Goal: Task Accomplishment & Management: Complete application form

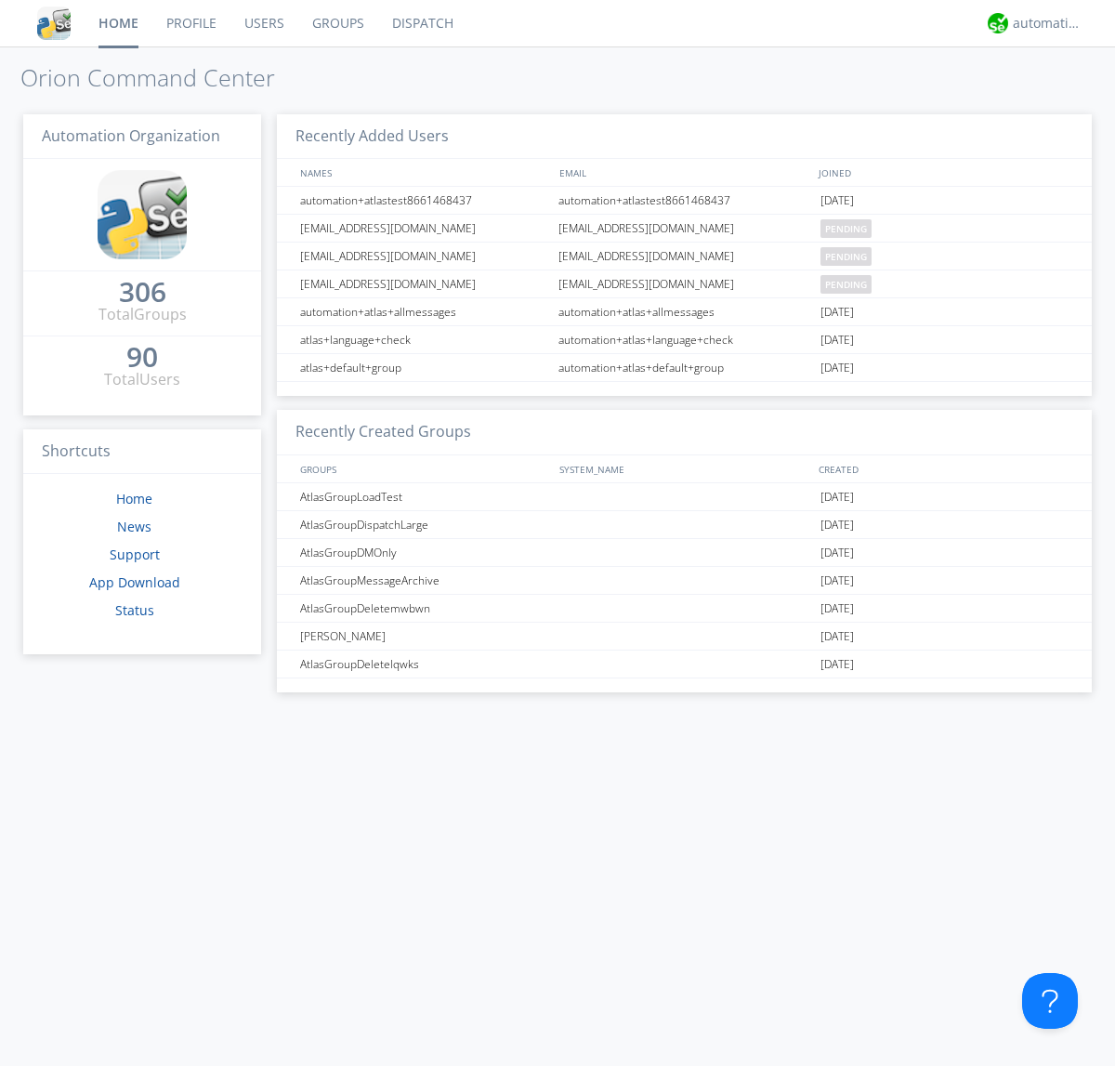
click at [263, 23] on link "Users" at bounding box center [264, 23] width 68 height 46
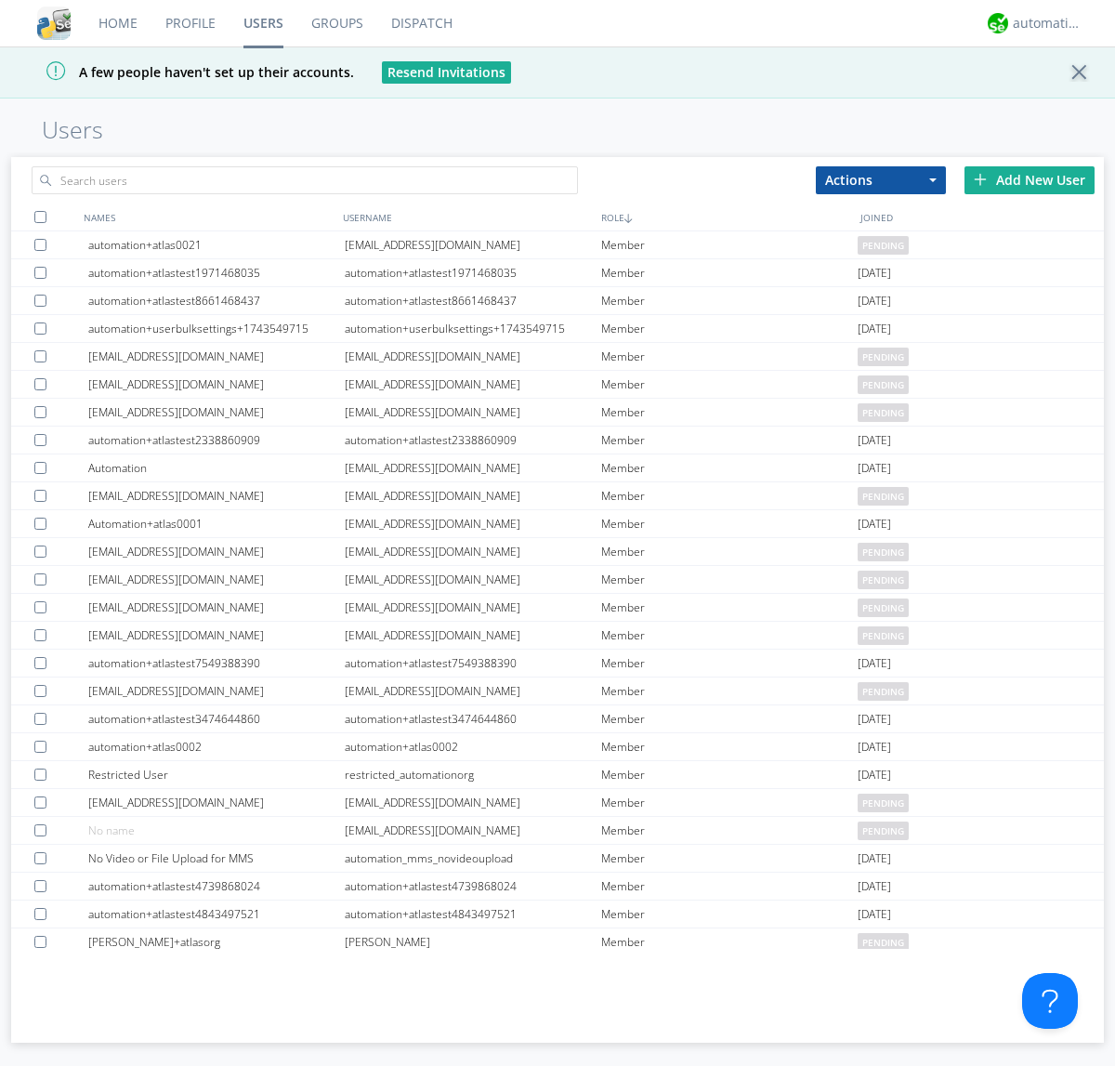
click at [1030, 179] on div "Add New User" at bounding box center [1030, 180] width 130 height 28
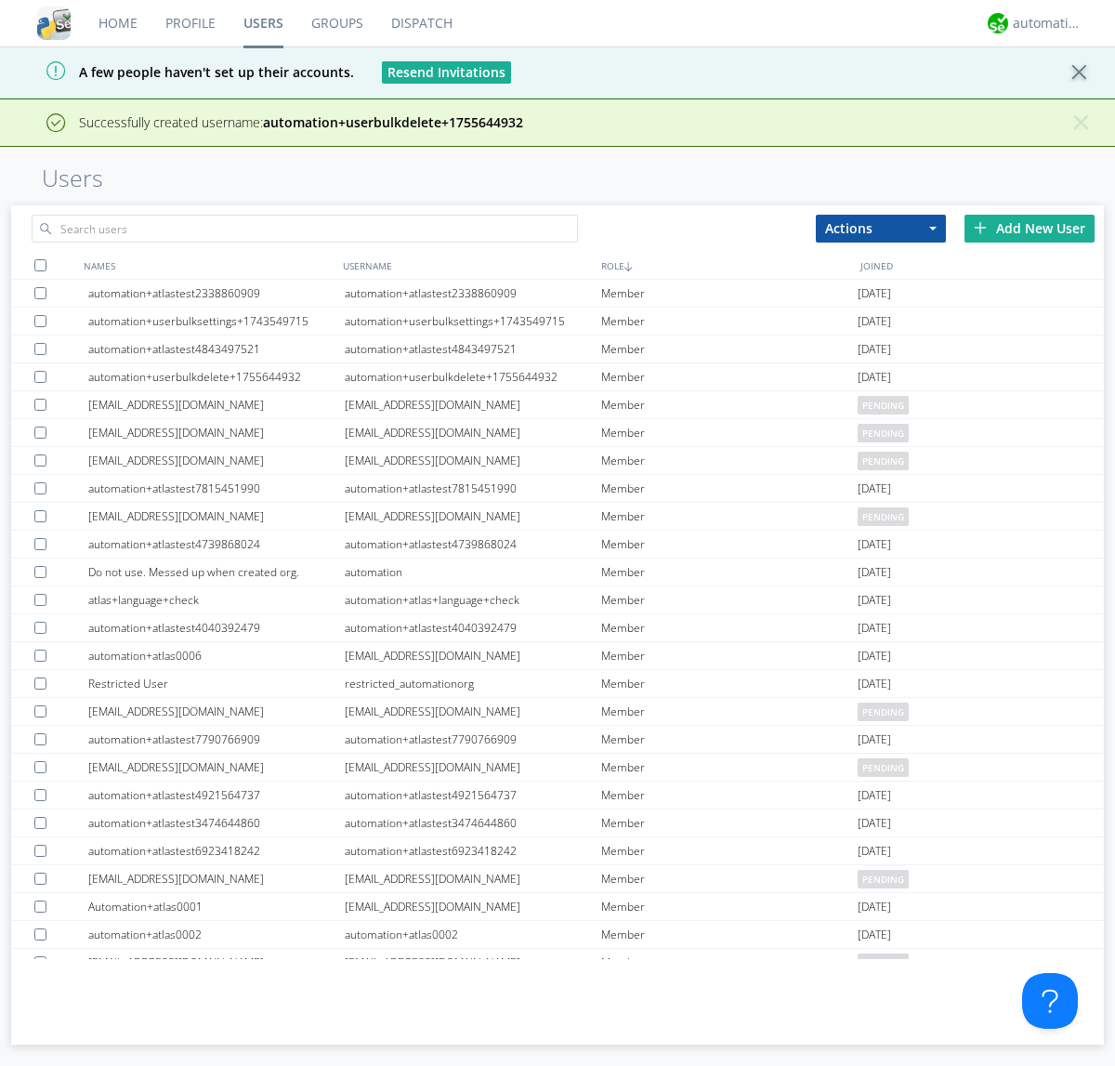
click at [1030, 228] on div "Add New User" at bounding box center [1030, 229] width 130 height 28
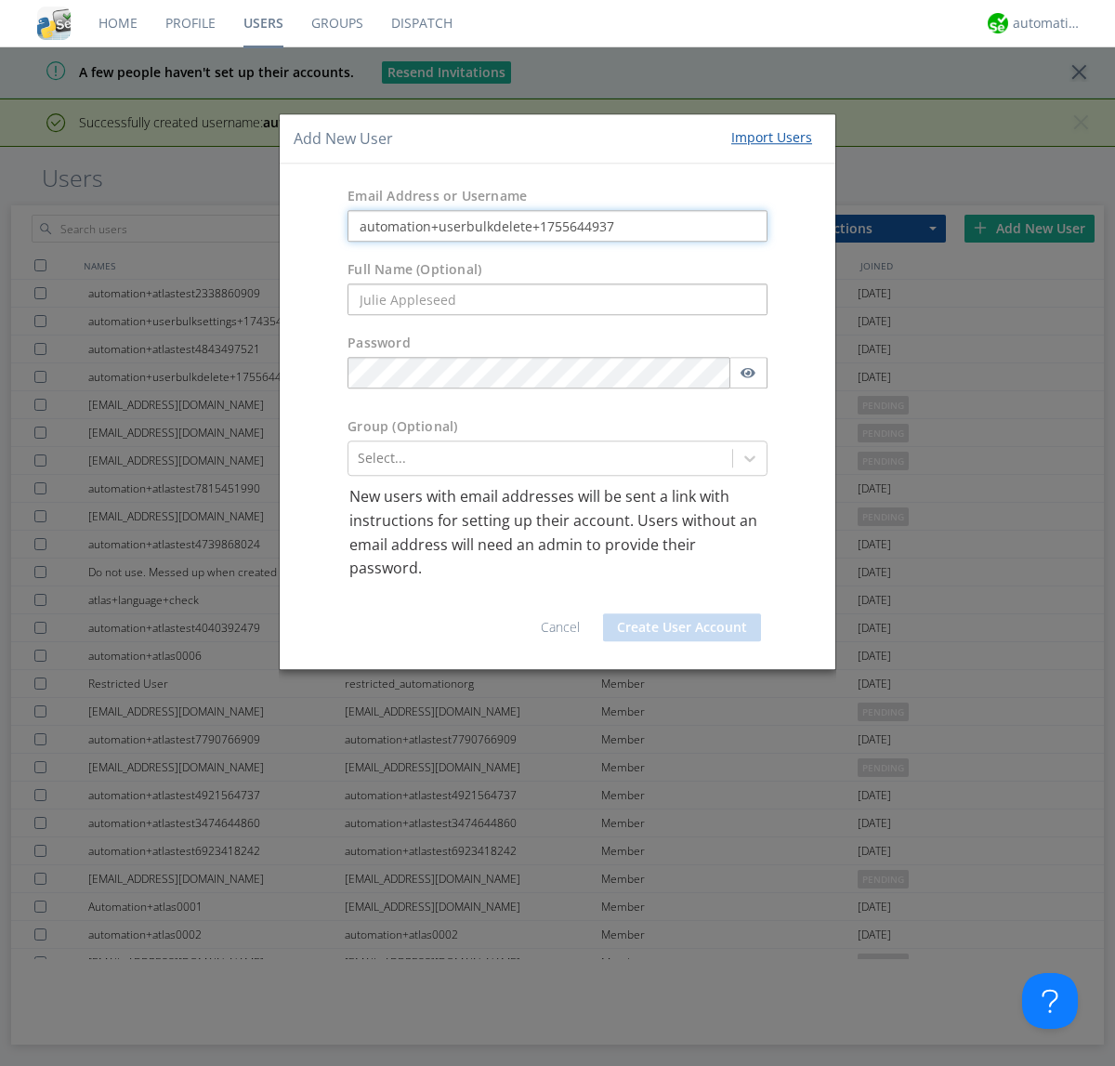
type input "automation+userbulkdelete+1755644937"
click at [682, 626] on button "Create User Account" at bounding box center [682, 627] width 158 height 28
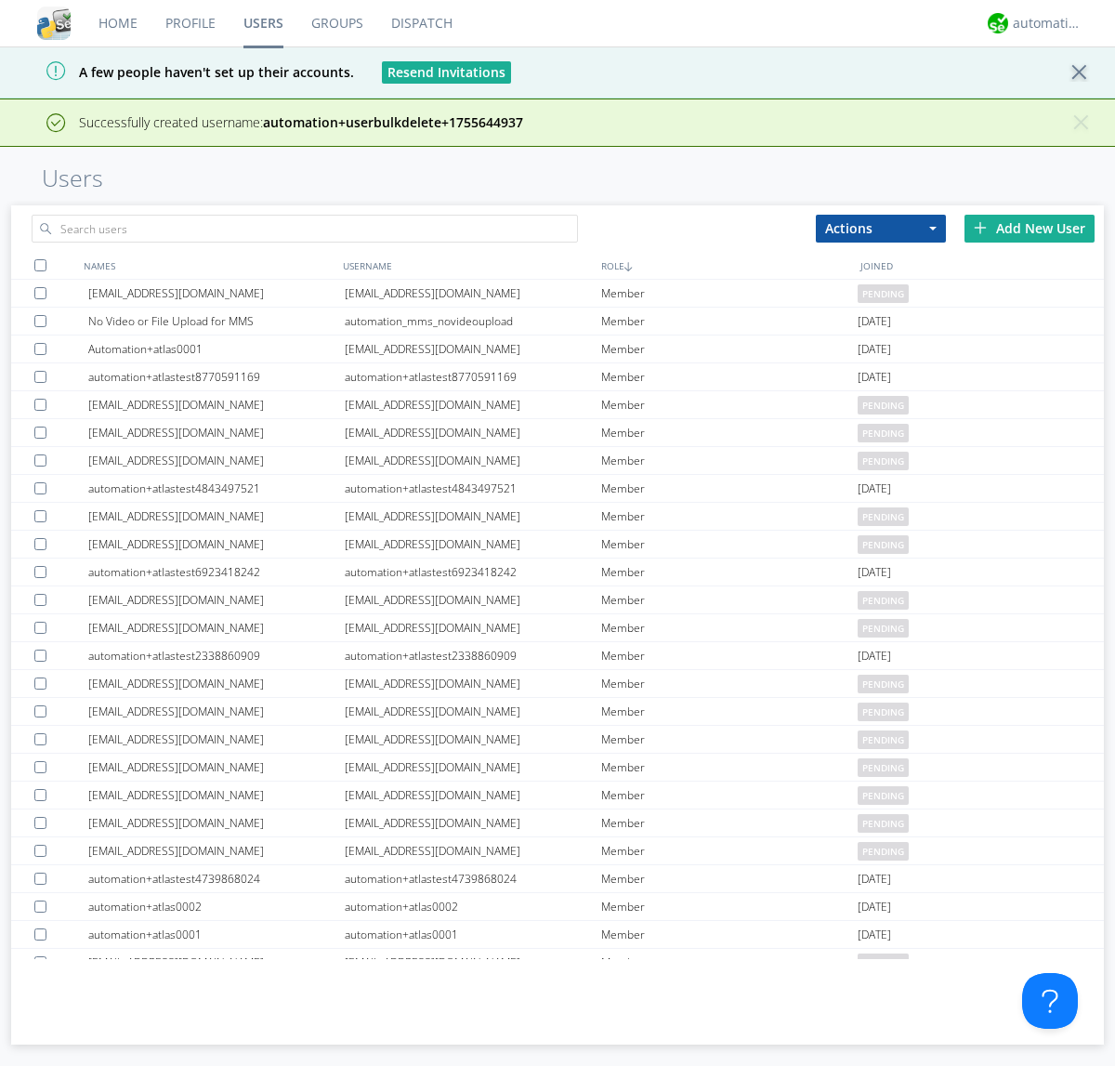
click at [1030, 228] on div "Add New User" at bounding box center [1030, 229] width 130 height 28
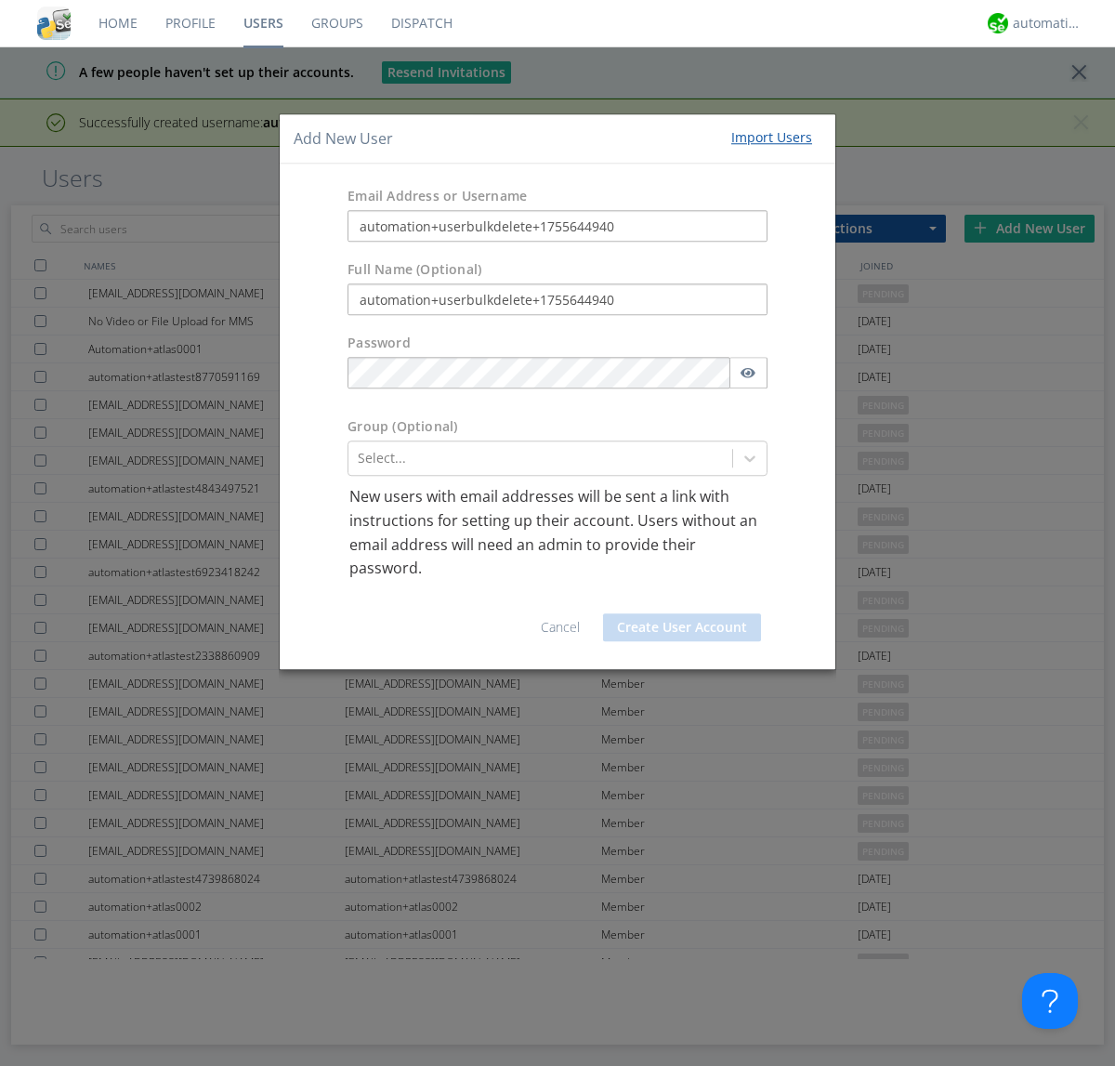
type input "automation+userbulkdelete+1755644940"
click at [682, 626] on button "Create User Account" at bounding box center [682, 627] width 158 height 28
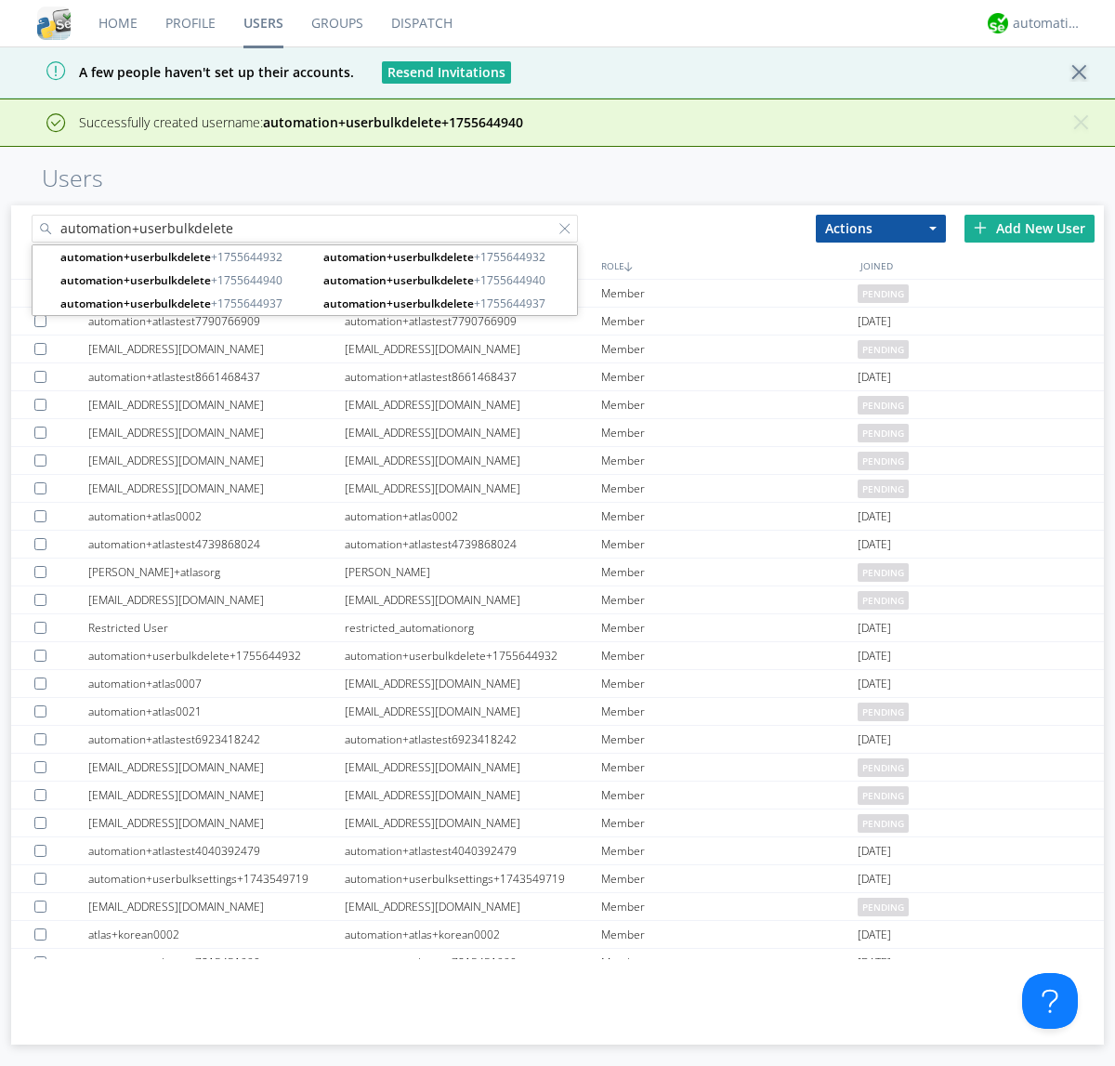
type input "automation+userbulkdelete"
